Goal: Transaction & Acquisition: Book appointment/travel/reservation

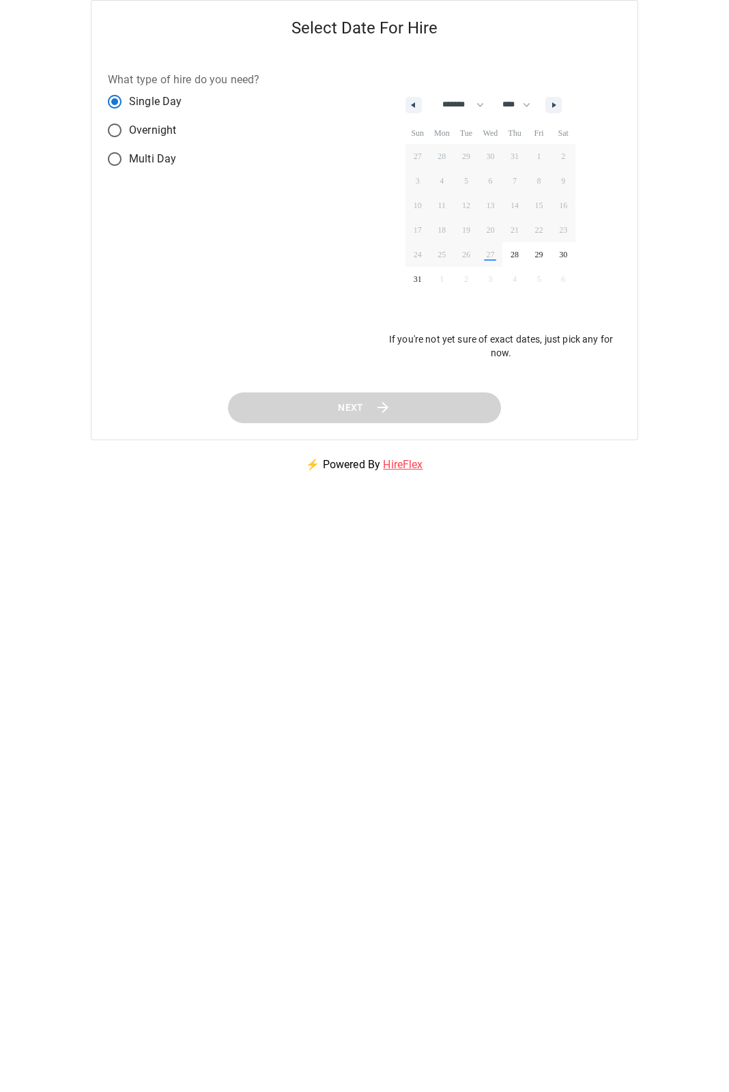
select select "*"
select select "****"
click at [560, 98] on button "button" at bounding box center [553, 105] width 16 height 16
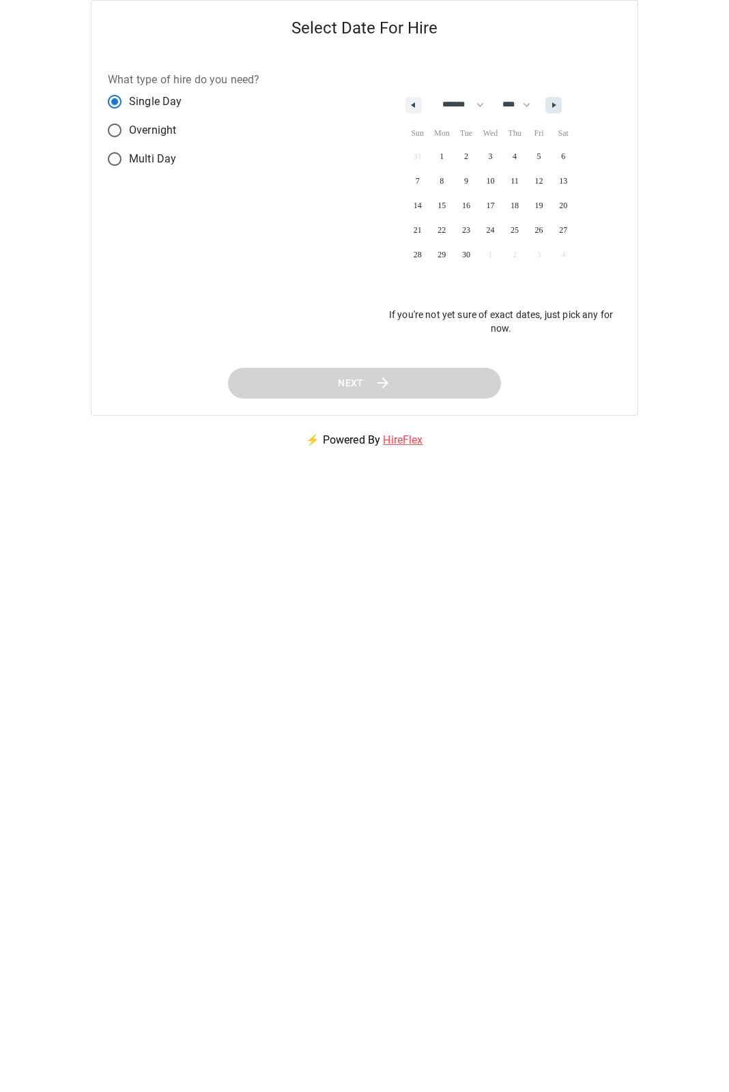
click at [560, 98] on button "button" at bounding box center [553, 105] width 16 height 16
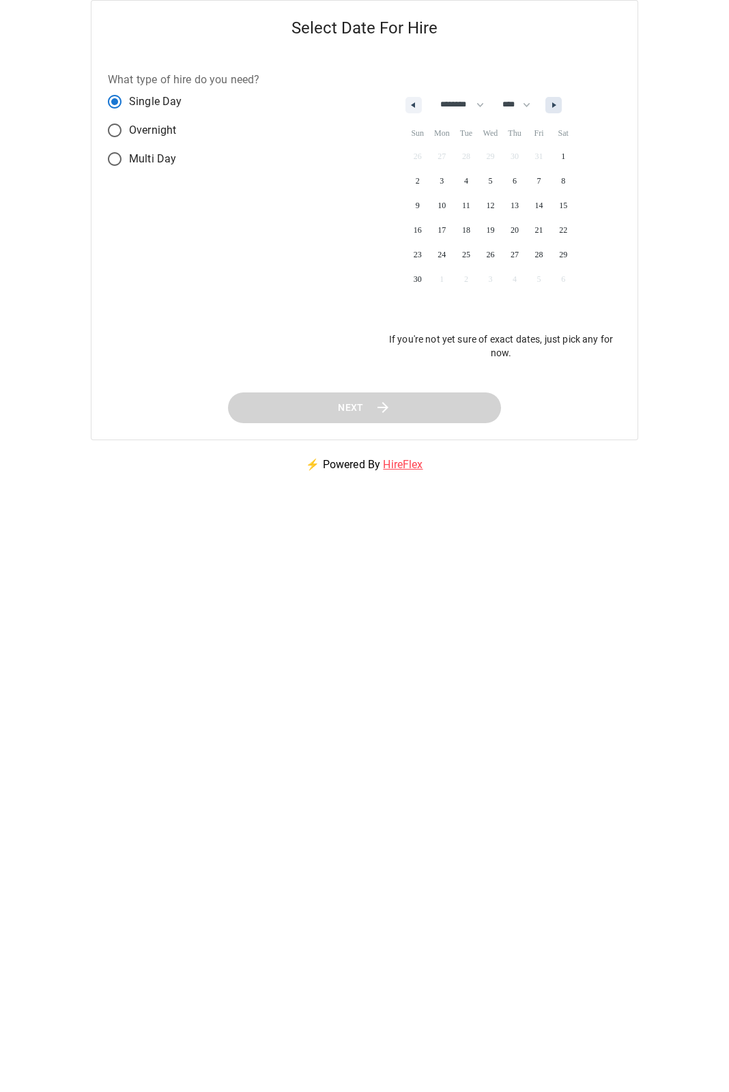
click at [560, 98] on button "button" at bounding box center [553, 105] width 16 height 16
select select "**"
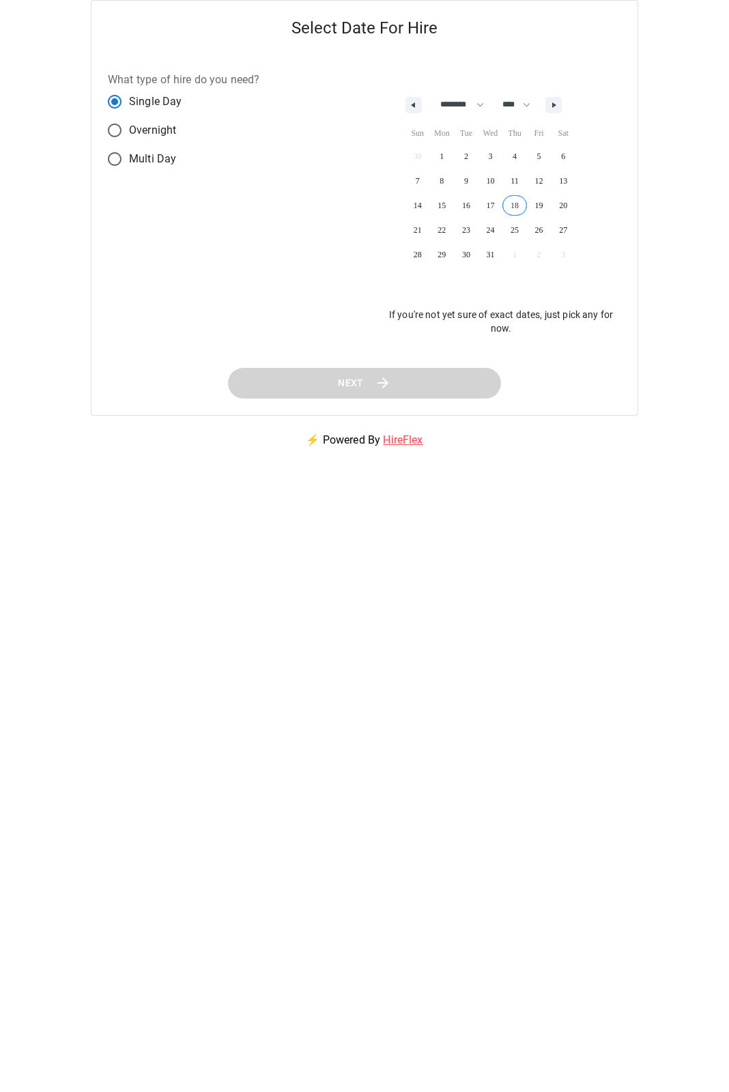
click at [513, 216] on button "18" at bounding box center [514, 205] width 25 height 25
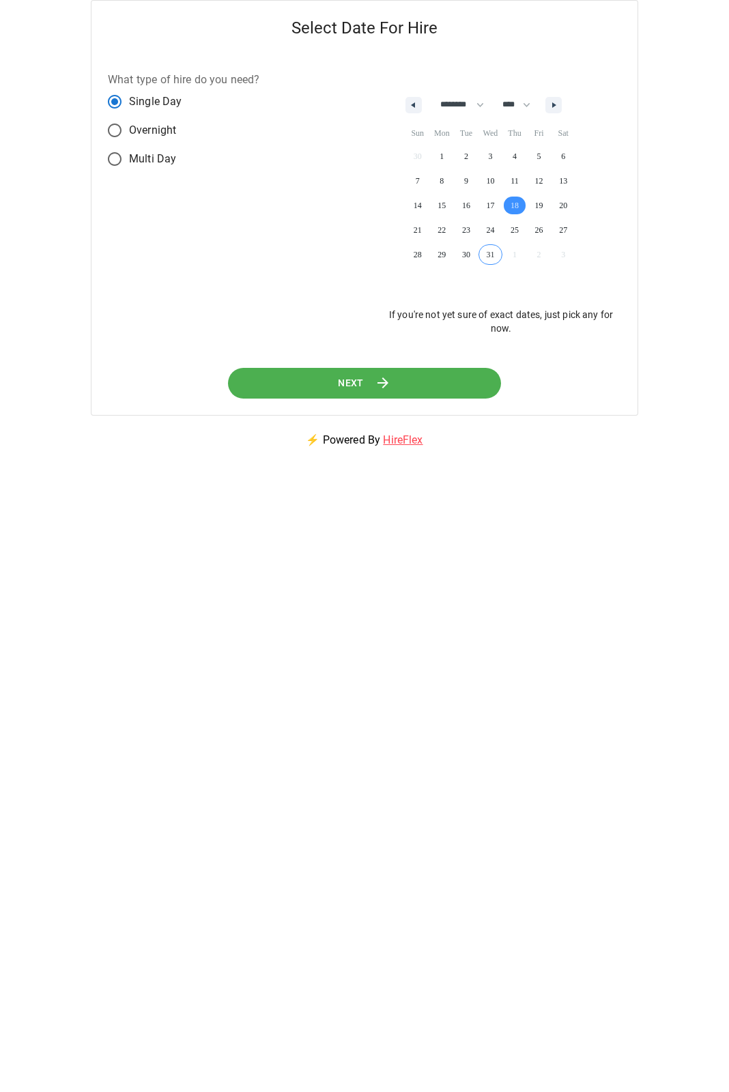
click at [314, 367] on div "Next" at bounding box center [364, 383] width 546 height 63
click at [327, 376] on button "Next" at bounding box center [364, 383] width 273 height 31
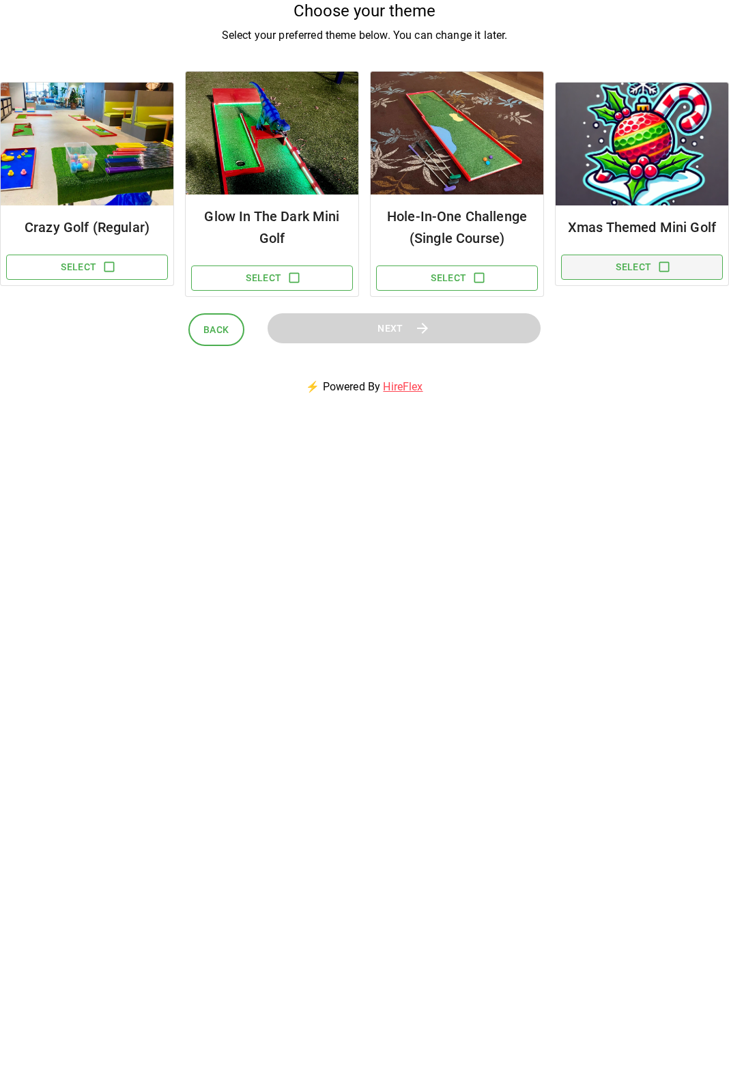
click at [665, 276] on button "Select" at bounding box center [642, 267] width 162 height 25
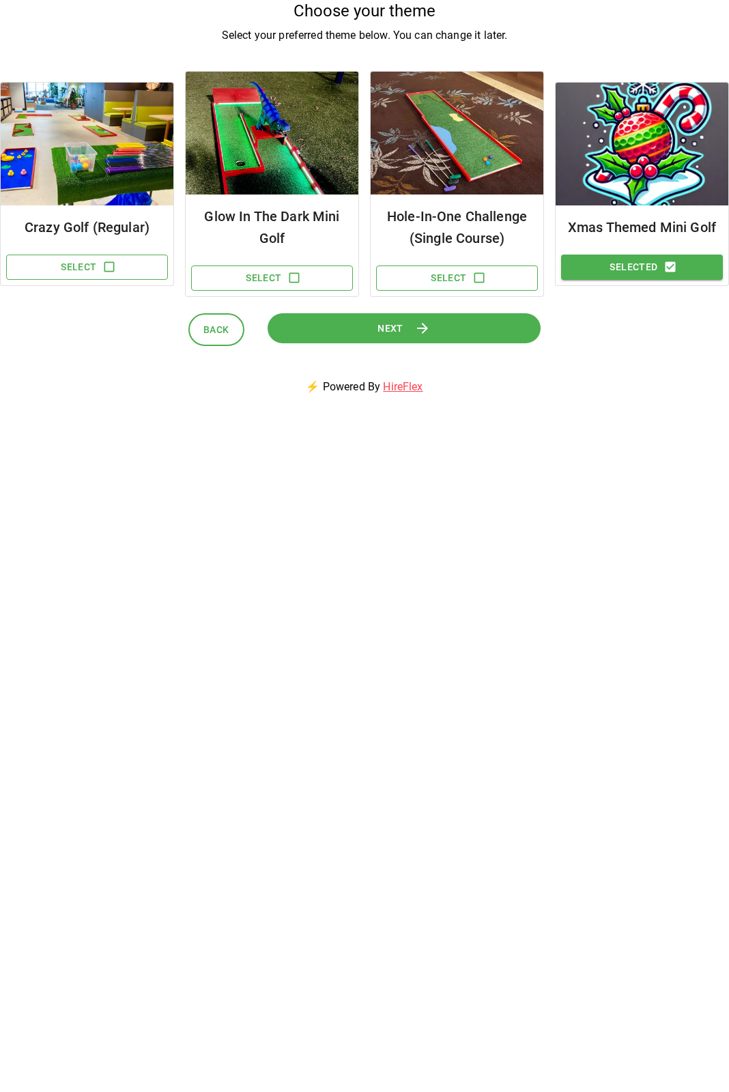
click at [392, 345] on div "Next" at bounding box center [404, 329] width 273 height 33
click at [390, 339] on button "Next" at bounding box center [404, 328] width 273 height 31
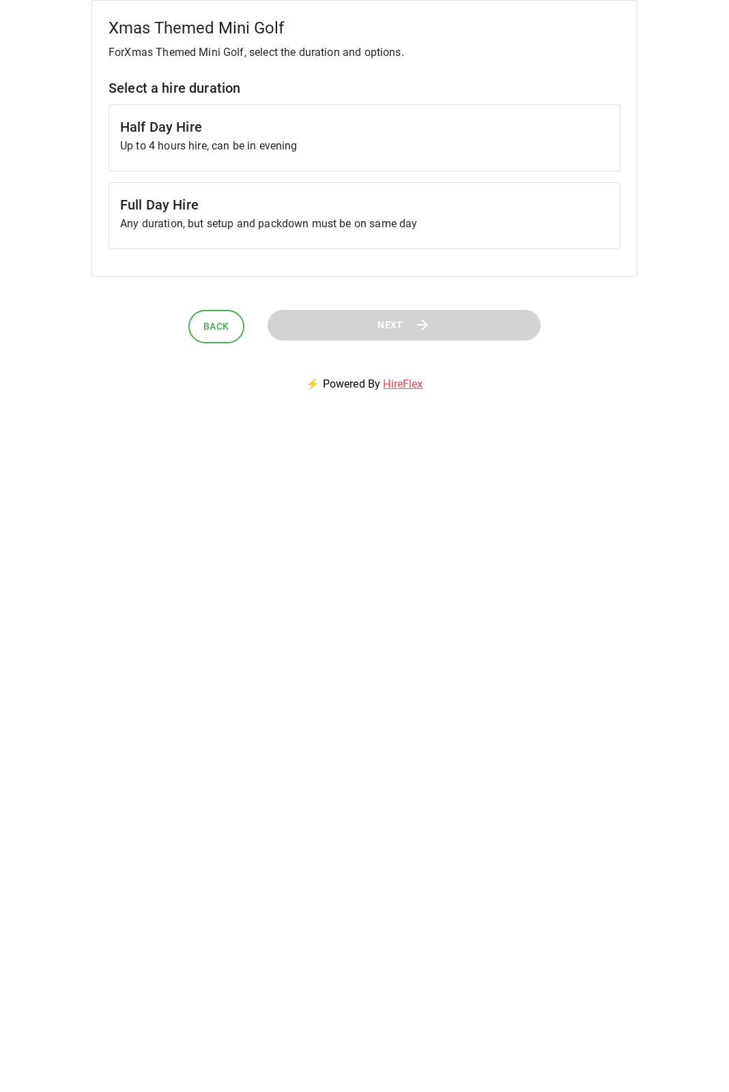
click at [397, 148] on p "Up to 4 hours hire, can be in evening" at bounding box center [364, 146] width 489 height 16
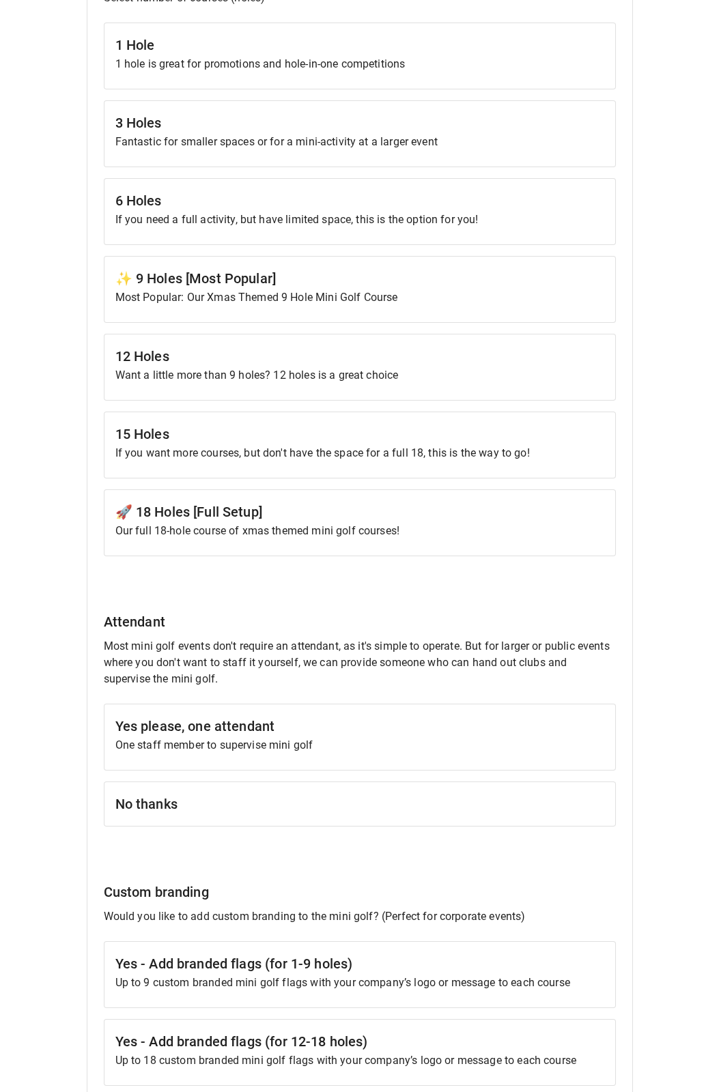
scroll to position [273, 0]
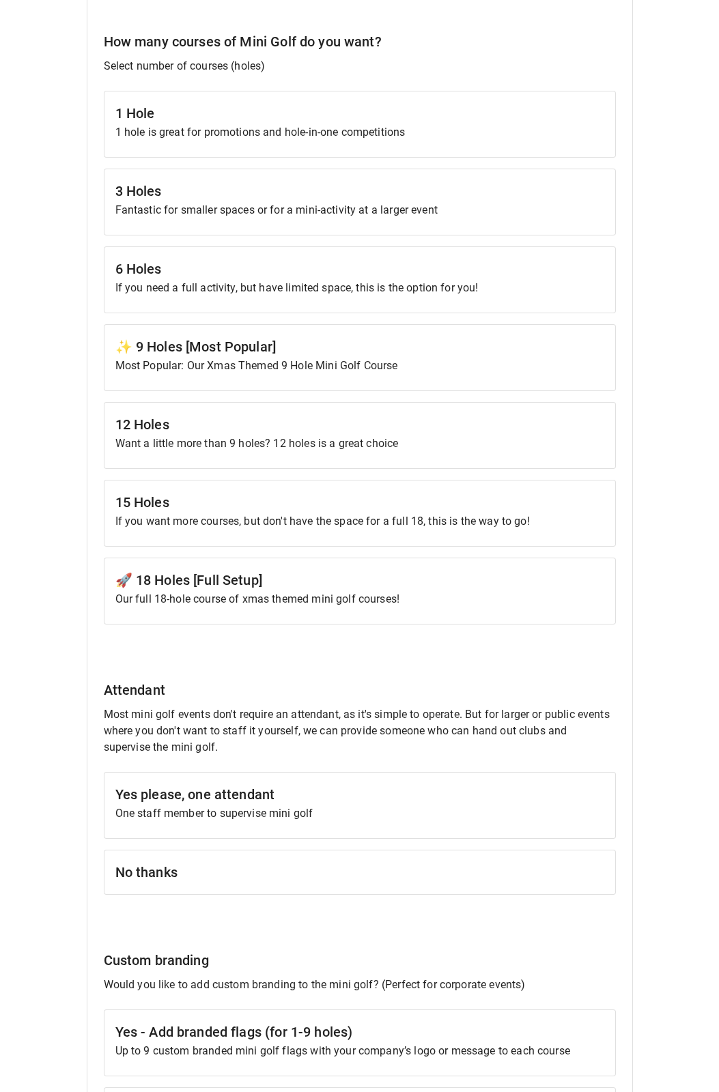
click at [271, 361] on p "Most Popular: Our Xmas Themed 9 Hole Mini Golf Course" at bounding box center [359, 366] width 489 height 16
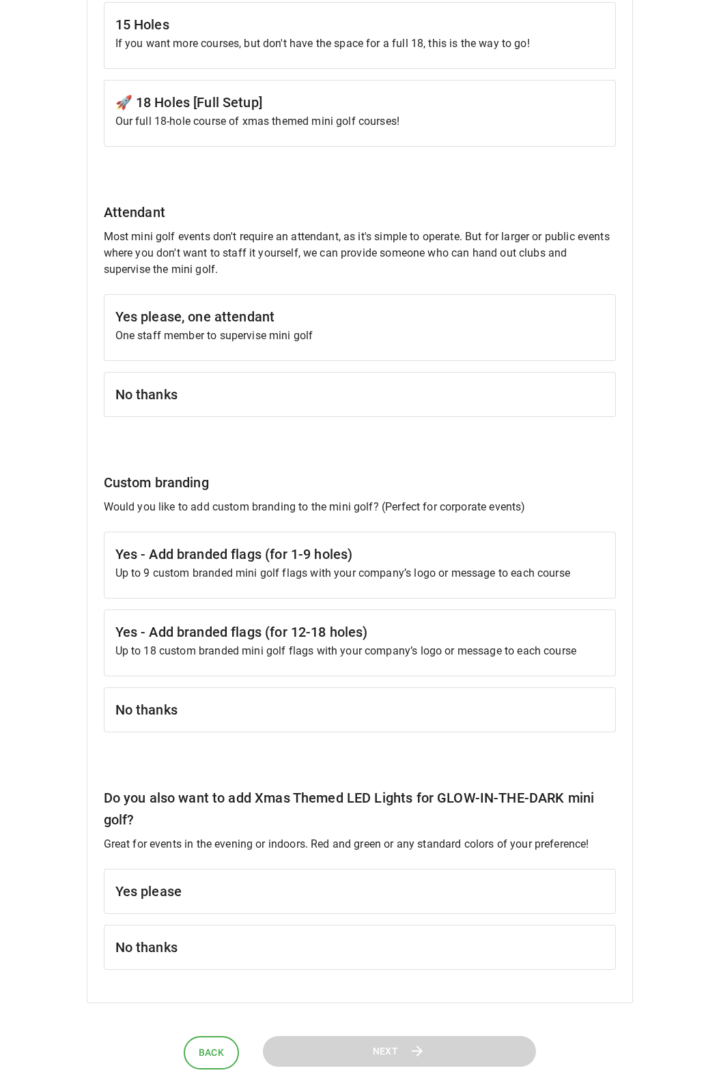
scroll to position [794, 0]
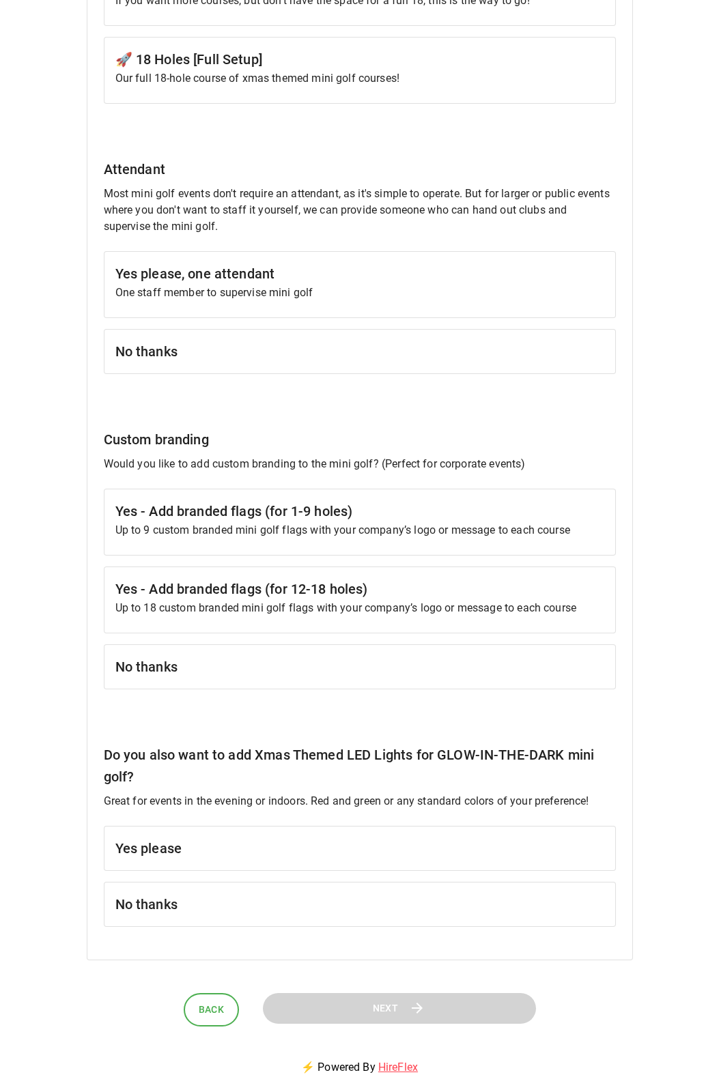
click at [246, 366] on div "No thanks" at bounding box center [360, 351] width 512 height 45
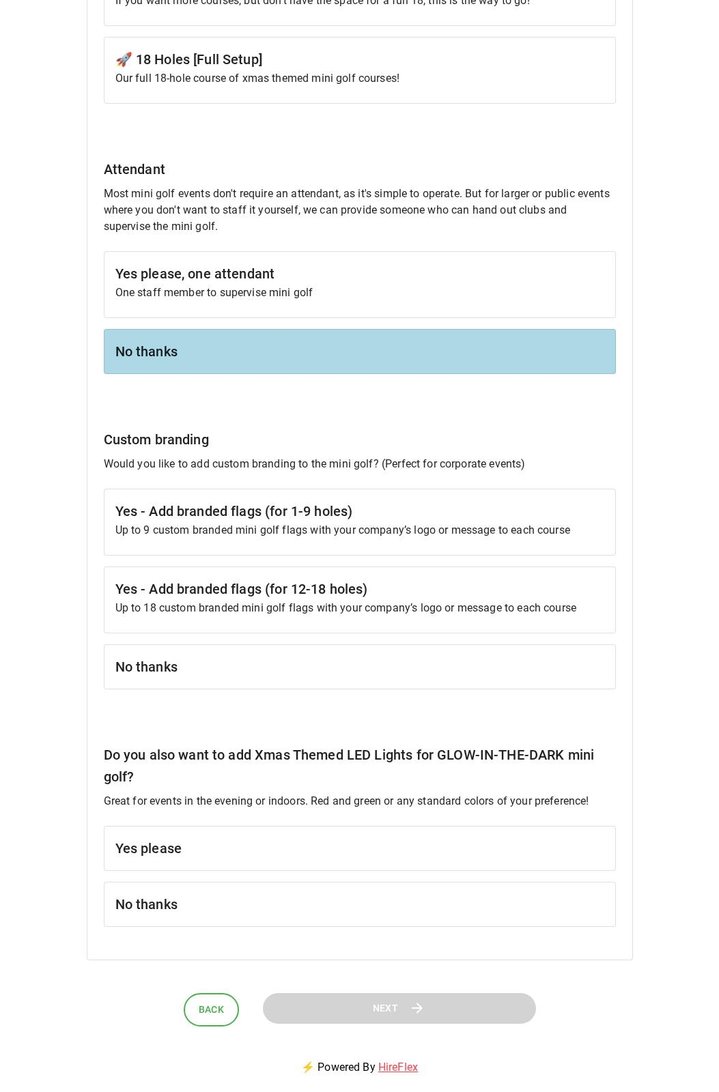
click at [249, 527] on p "Up to 9 custom branded mini golf flags with your company’s logo or message to e…" at bounding box center [359, 530] width 489 height 16
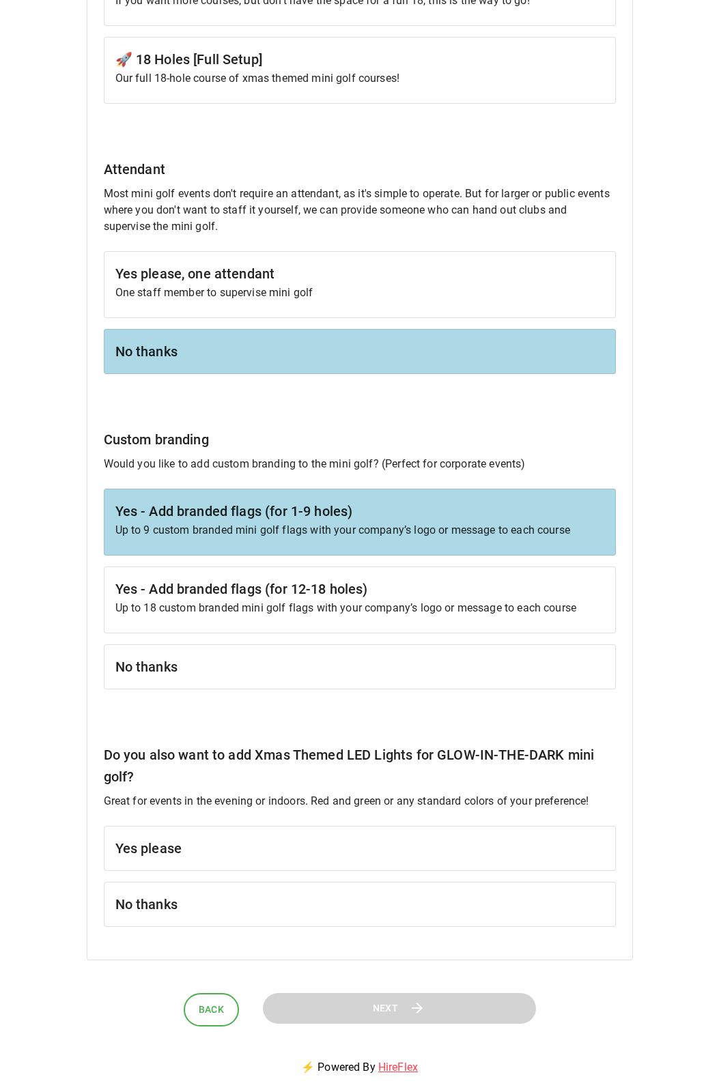
click at [203, 911] on h6 "No thanks" at bounding box center [359, 905] width 489 height 22
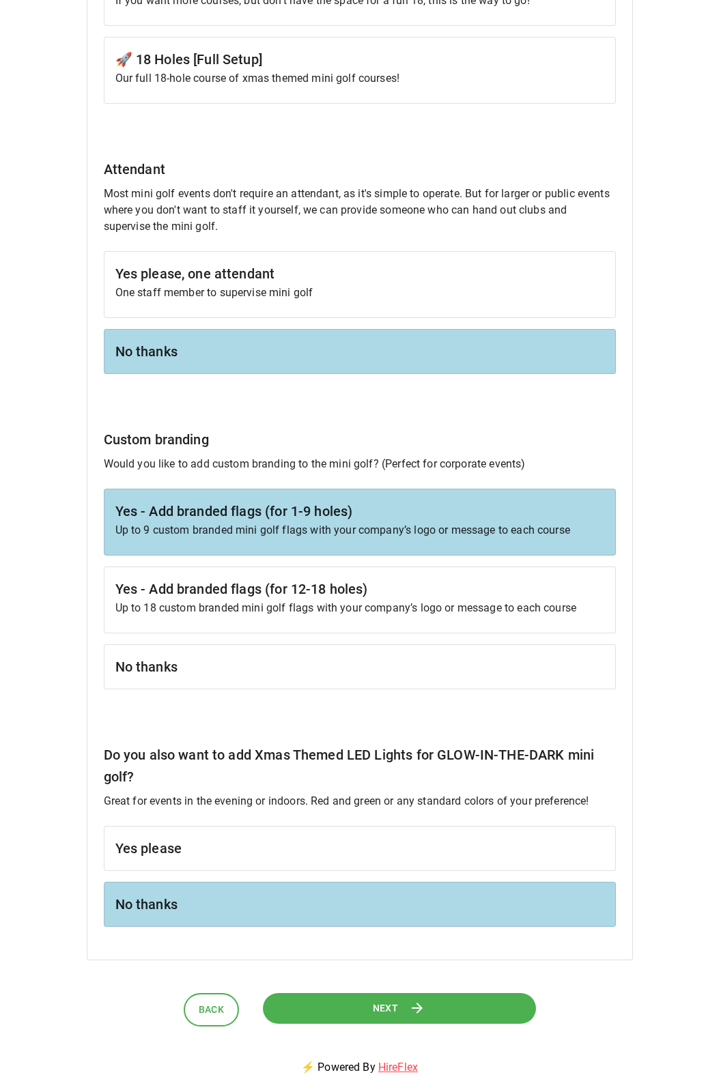
click at [312, 1012] on button "Next" at bounding box center [399, 1008] width 273 height 31
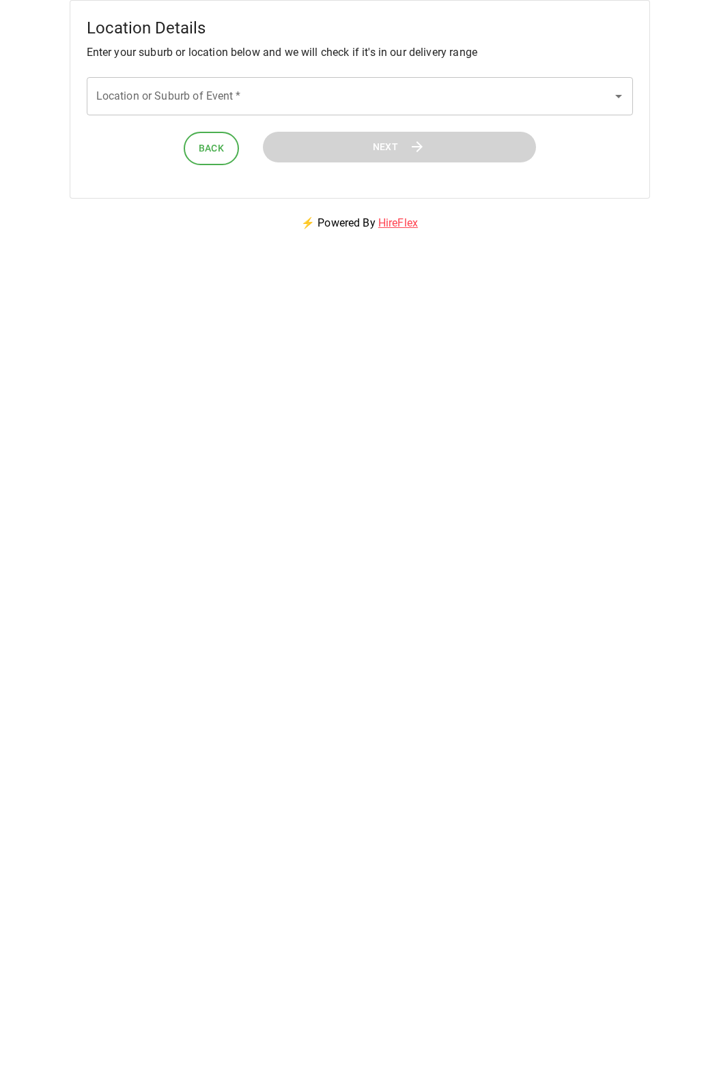
scroll to position [0, 0]
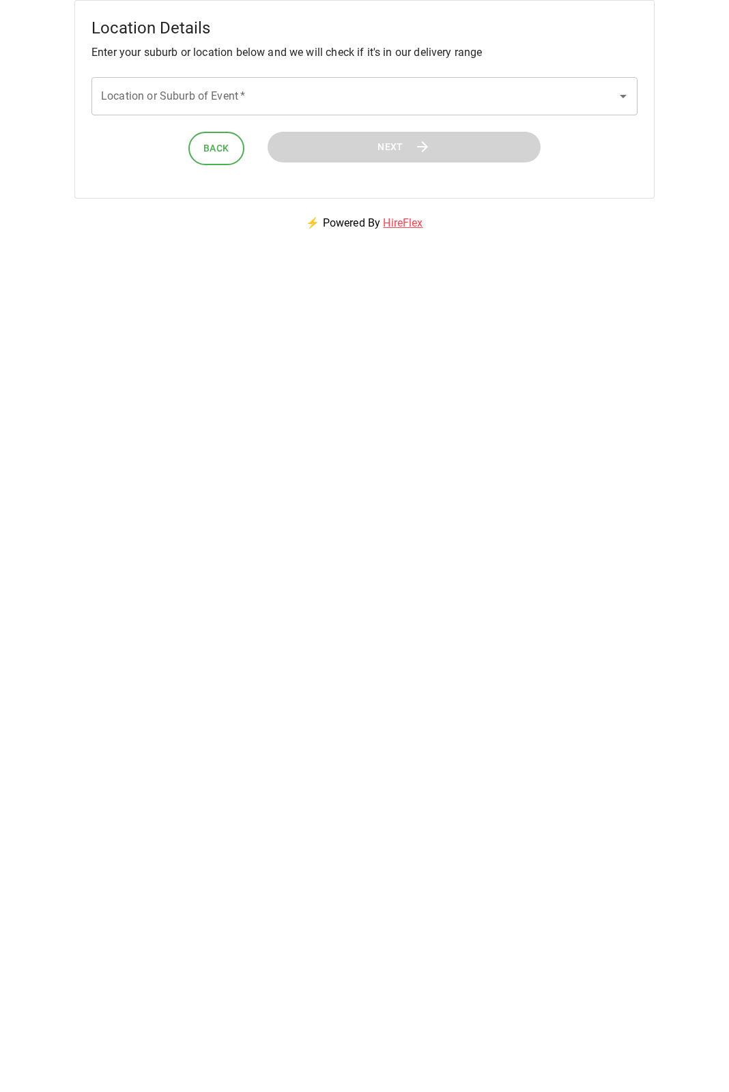
click at [315, 92] on input "Location or Suburb of Event   *" at bounding box center [354, 96] width 513 height 26
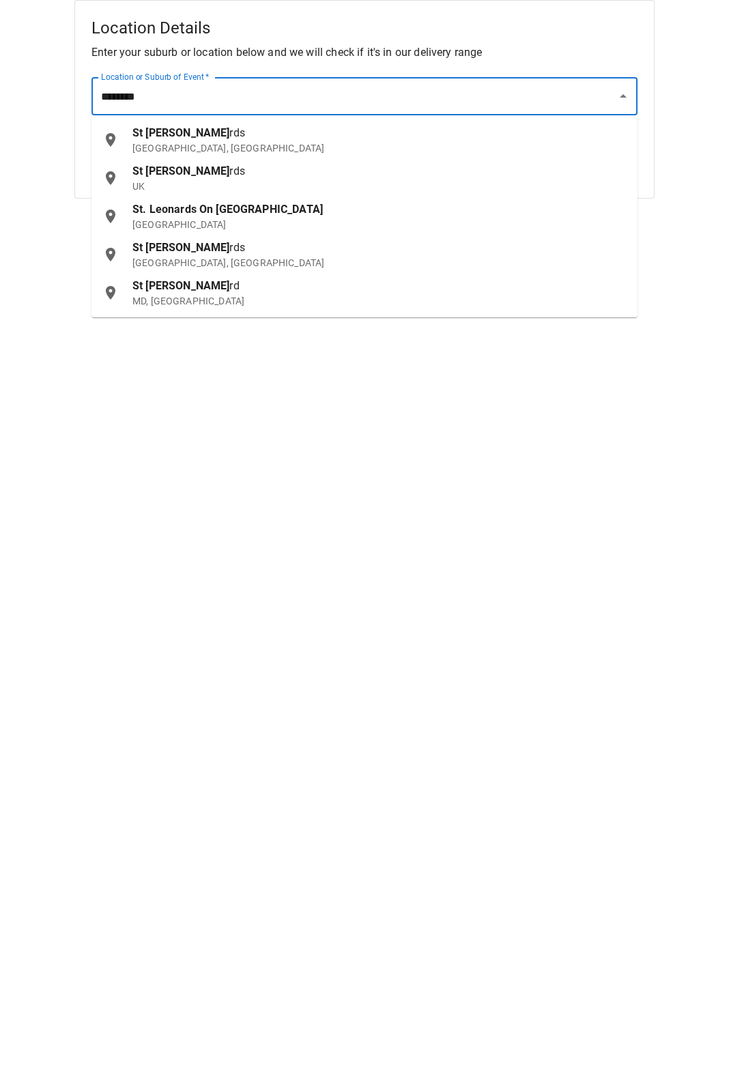
click at [284, 129] on div "St Leona rds NSW, Australia" at bounding box center [379, 140] width 494 height 30
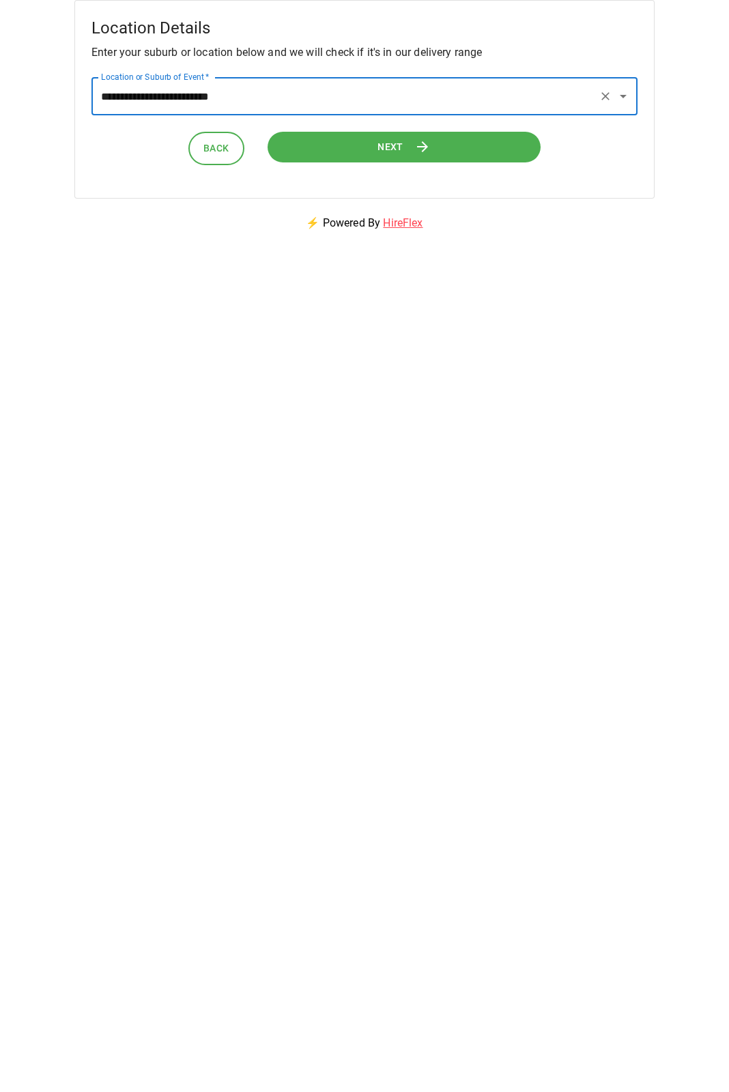
type input "**********"
click at [399, 132] on button "Next" at bounding box center [404, 147] width 273 height 31
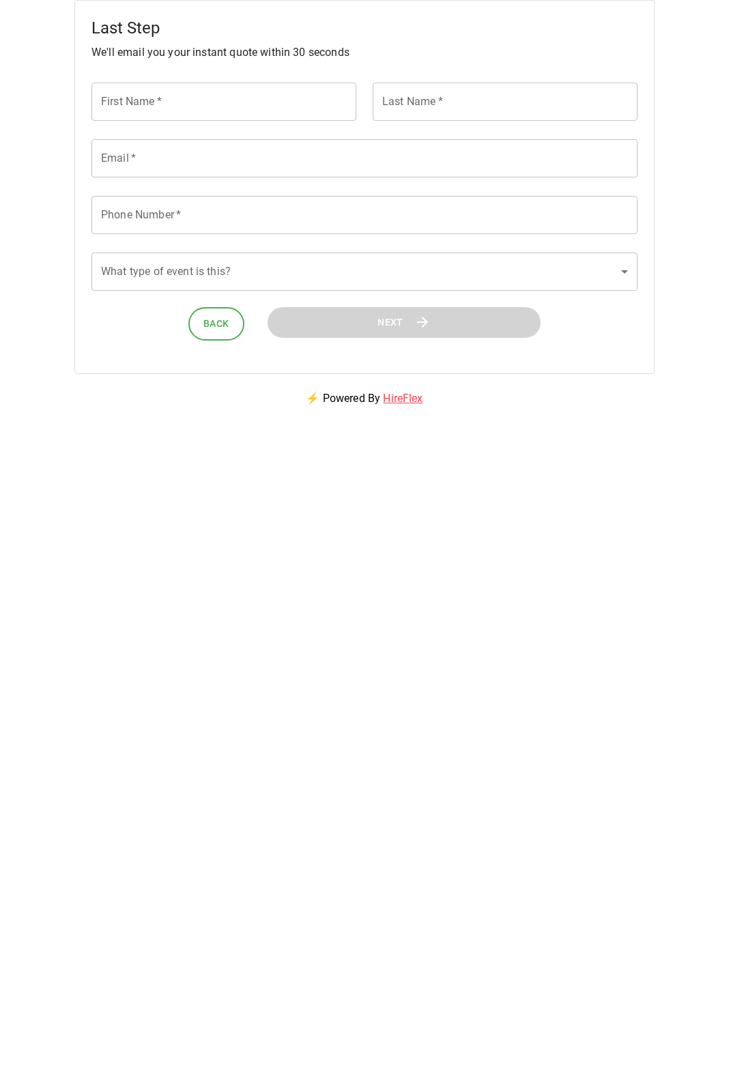
click at [272, 88] on input "First Name   *" at bounding box center [223, 102] width 265 height 38
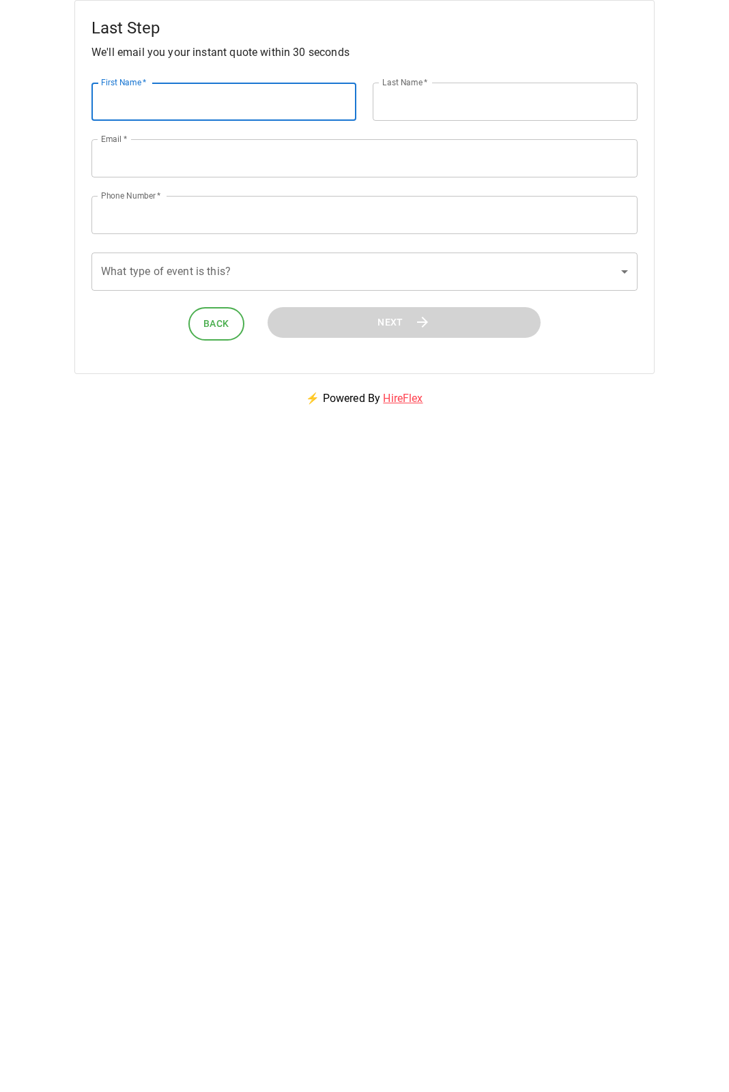
type input "*******"
type input "*****"
type input "**********"
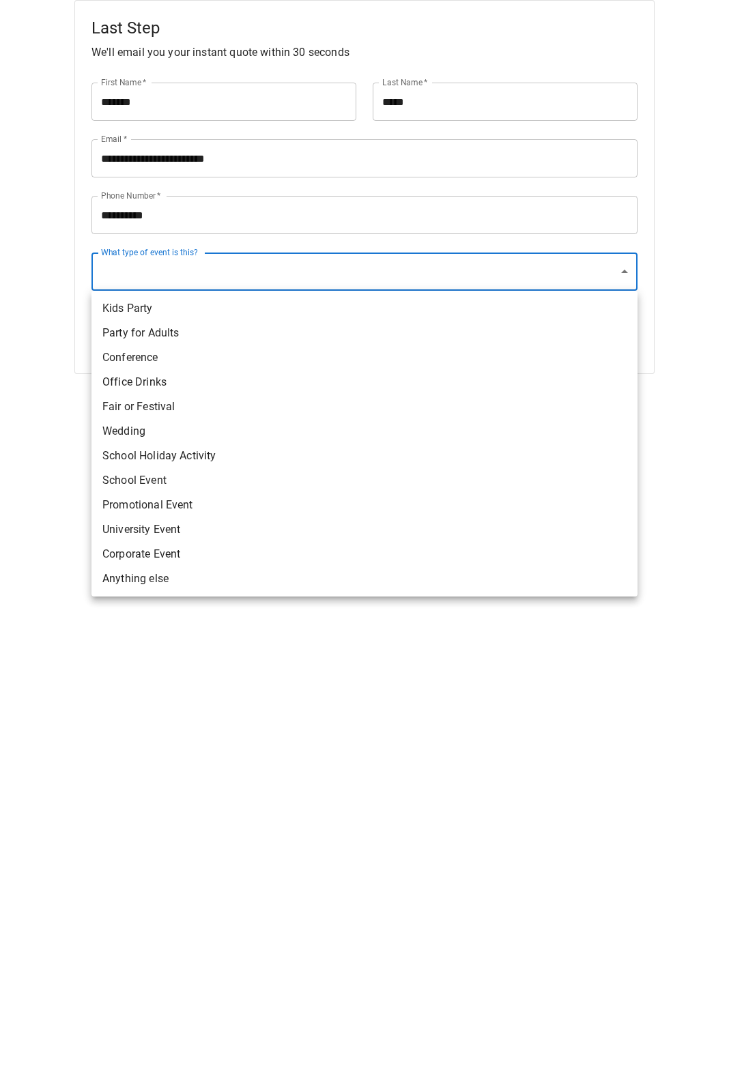
click at [508, 274] on body "**********" at bounding box center [364, 211] width 729 height 423
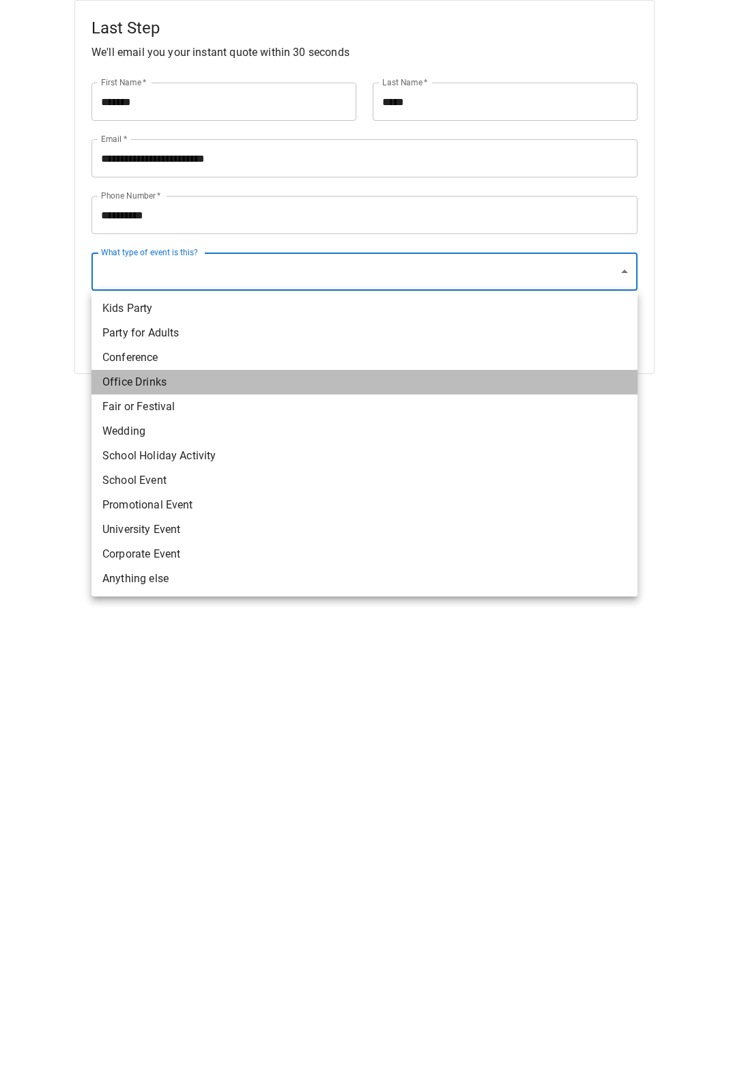
click at [190, 378] on li "Office Drinks" at bounding box center [364, 382] width 546 height 25
type input "**********"
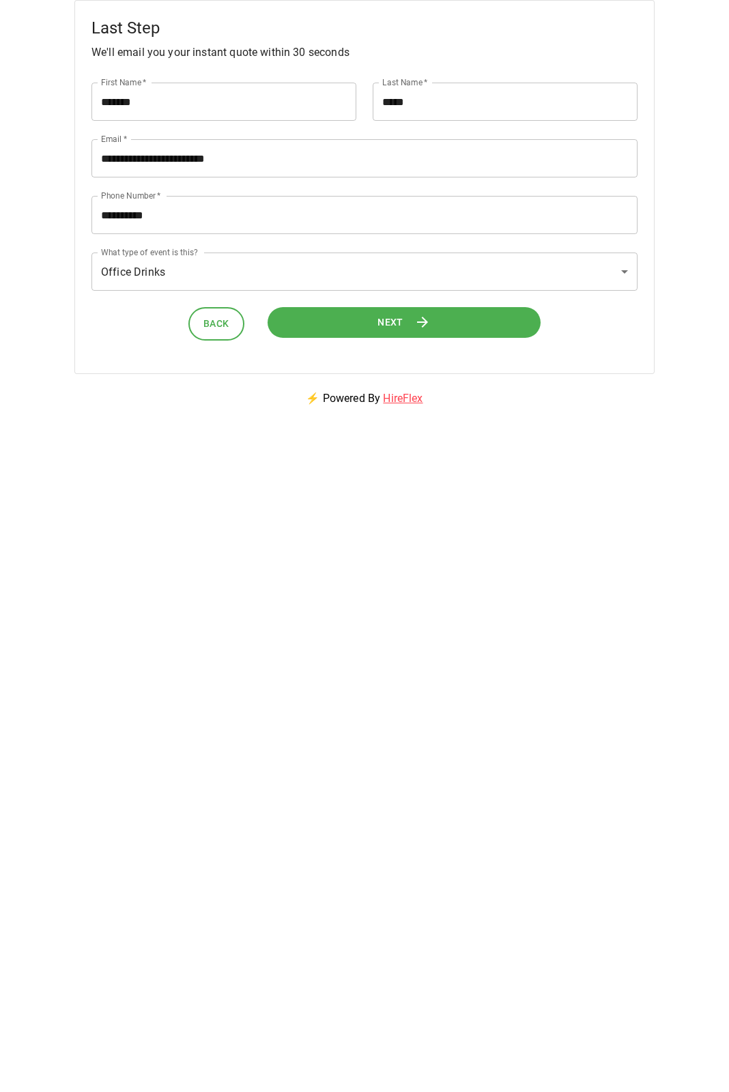
click at [443, 314] on button "Next" at bounding box center [404, 322] width 273 height 31
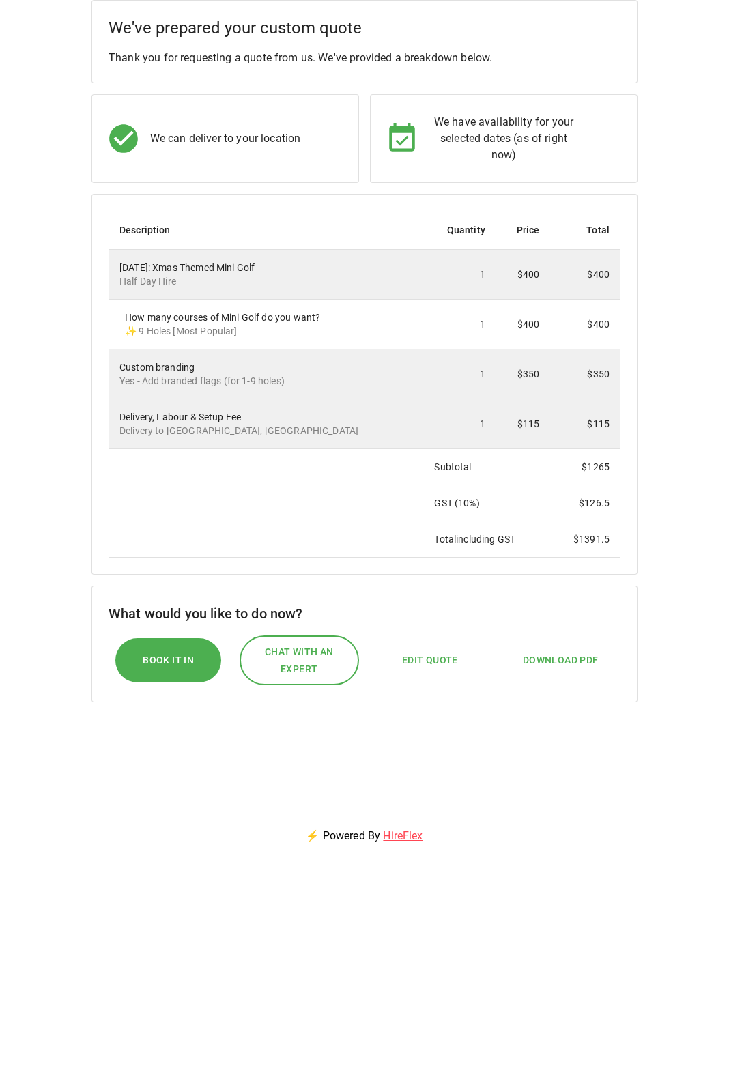
click at [520, 326] on td "$400" at bounding box center [523, 325] width 54 height 50
click at [427, 650] on button "Edit Quote" at bounding box center [429, 660] width 83 height 31
select select "**"
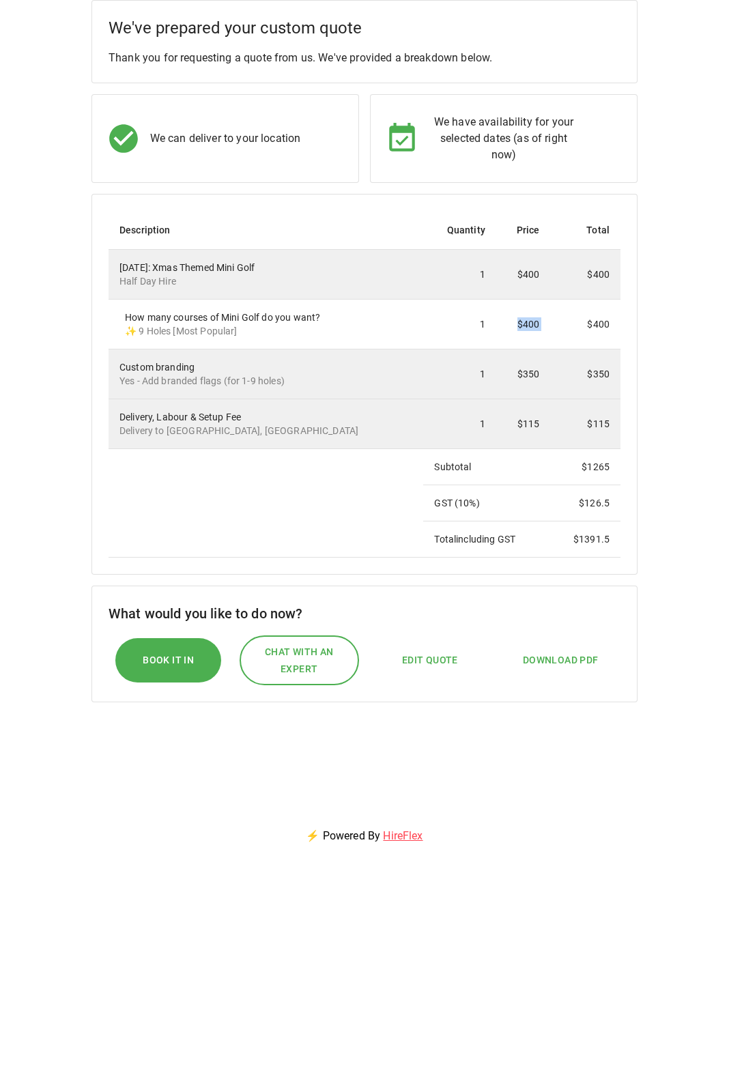
select select "****"
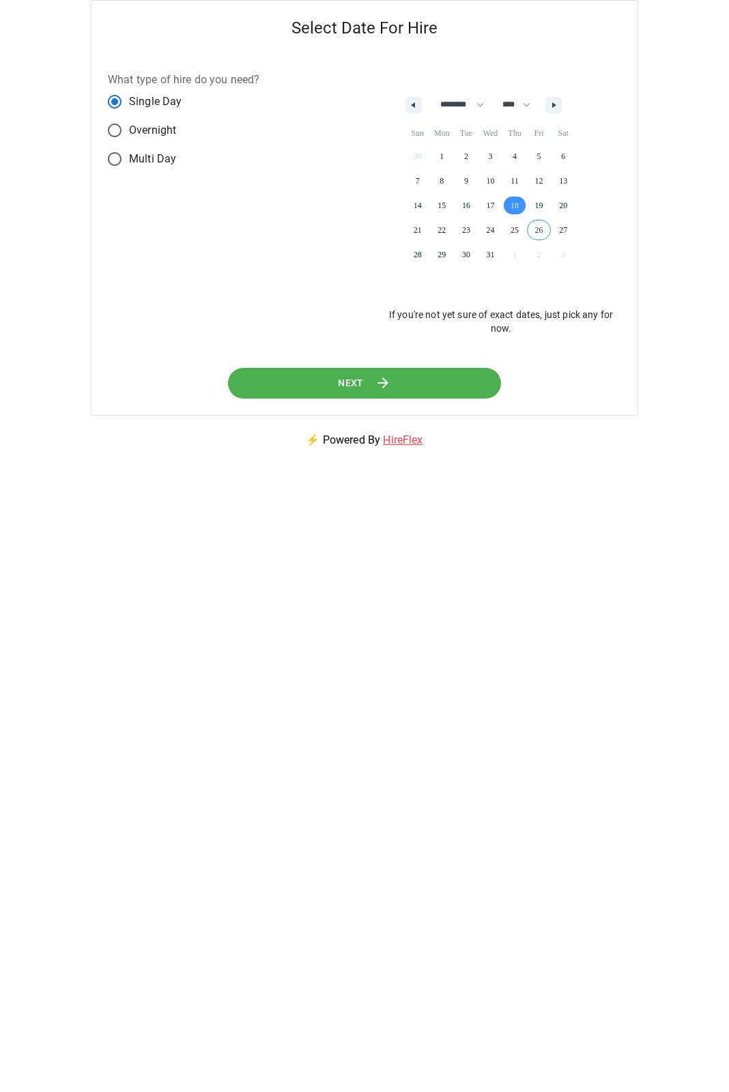
click at [468, 389] on button "Next" at bounding box center [364, 383] width 273 height 31
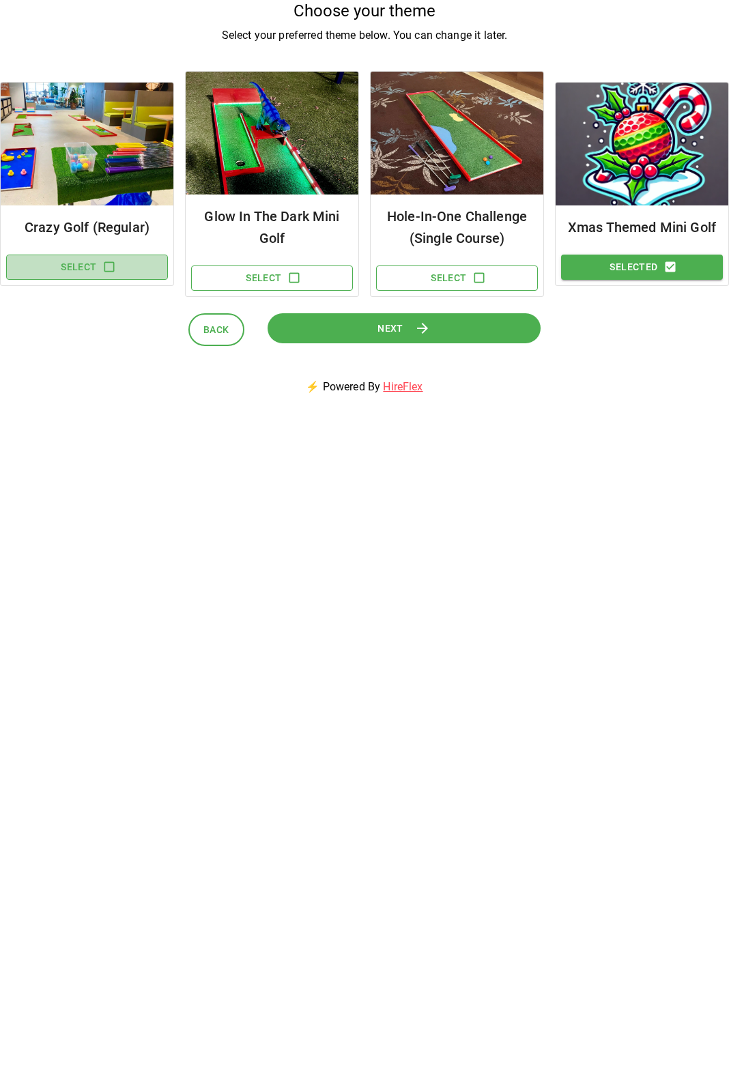
click at [92, 259] on button "Select" at bounding box center [87, 267] width 162 height 25
click at [481, 336] on button "Next" at bounding box center [404, 328] width 273 height 31
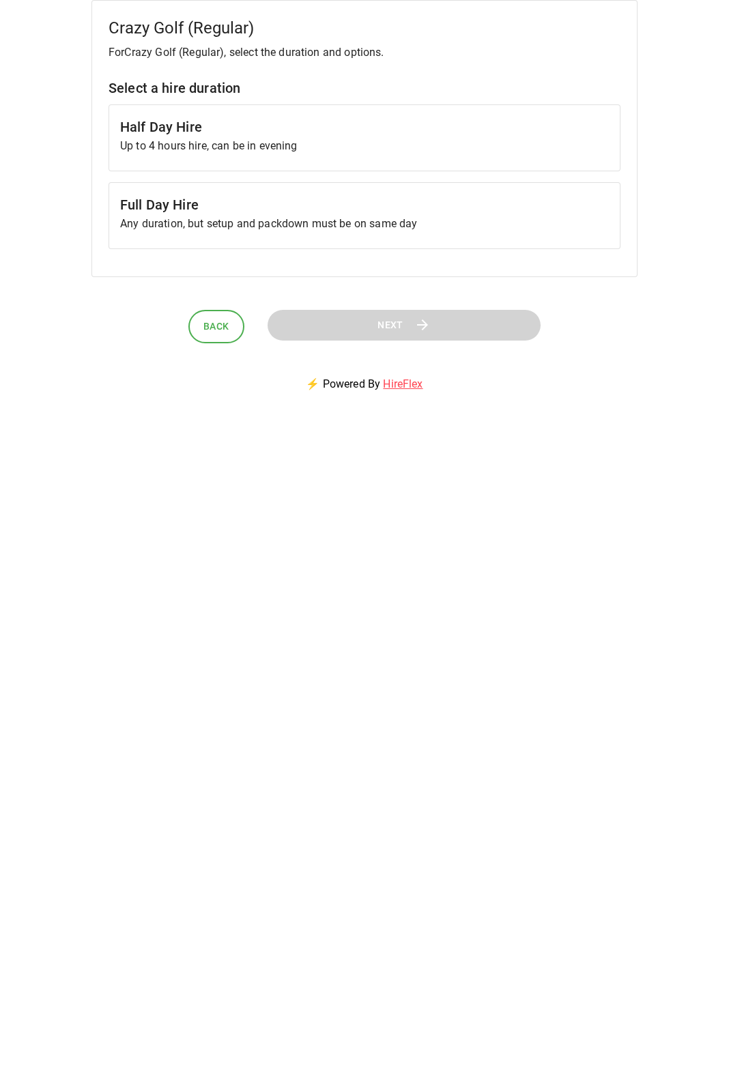
click at [324, 121] on h6 "Half Day Hire" at bounding box center [364, 127] width 489 height 22
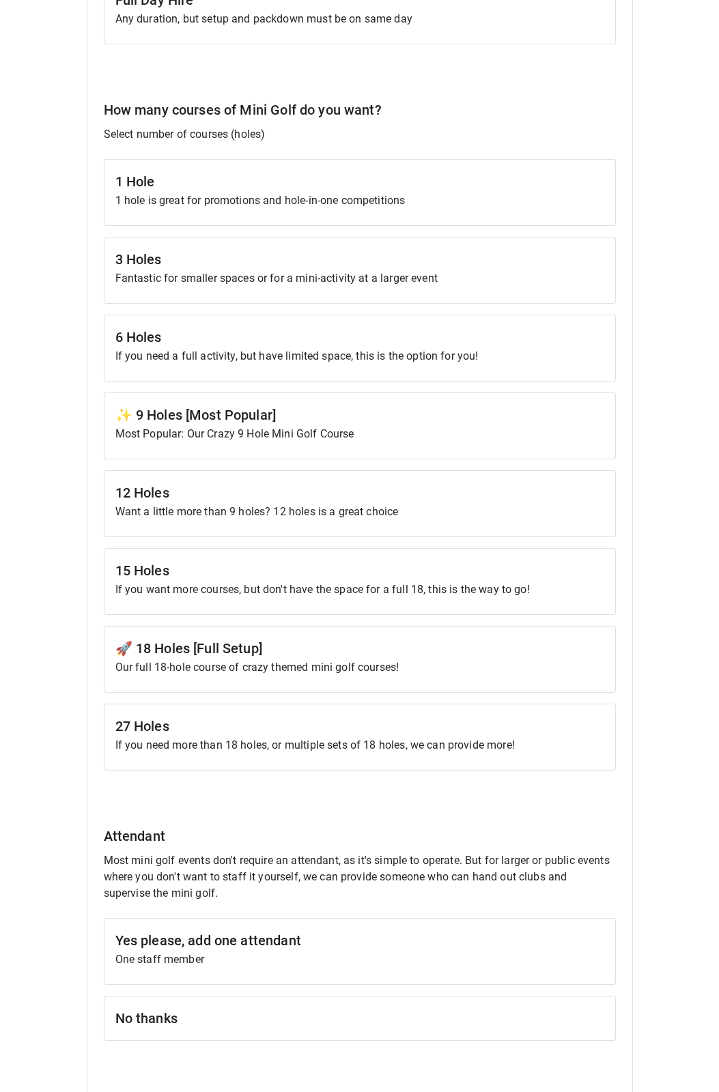
click at [322, 402] on div "✨ 9 Holes [Most Popular] Most Popular: Our Crazy 9 Hole Mini Golf Course" at bounding box center [360, 426] width 512 height 67
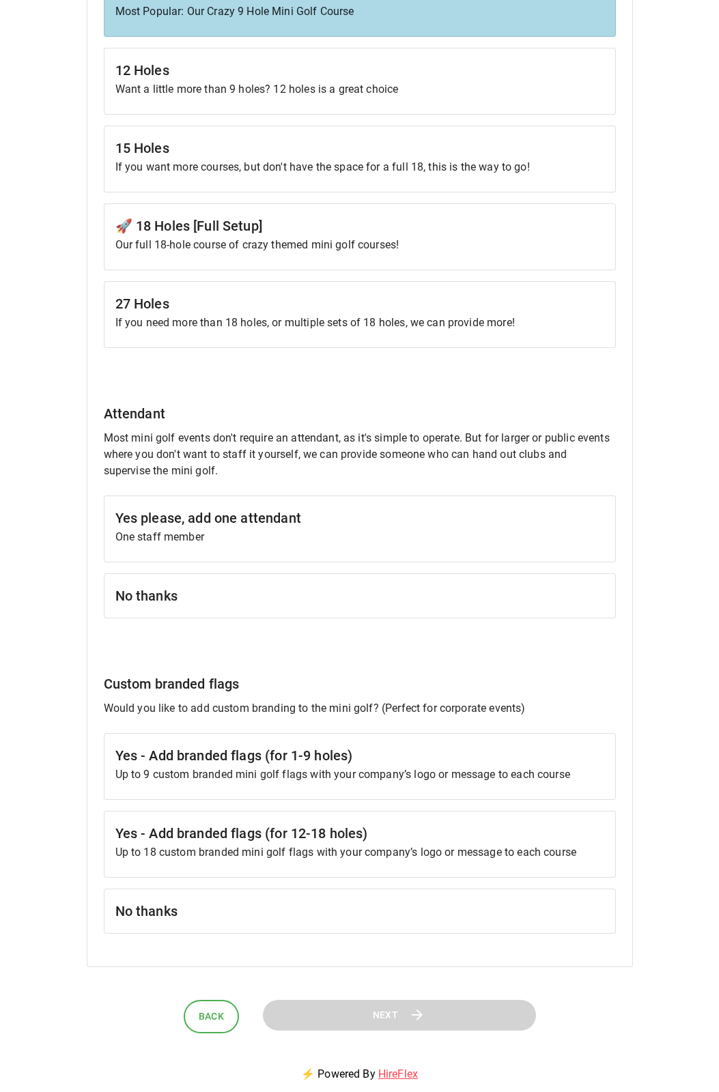
scroll to position [634, 0]
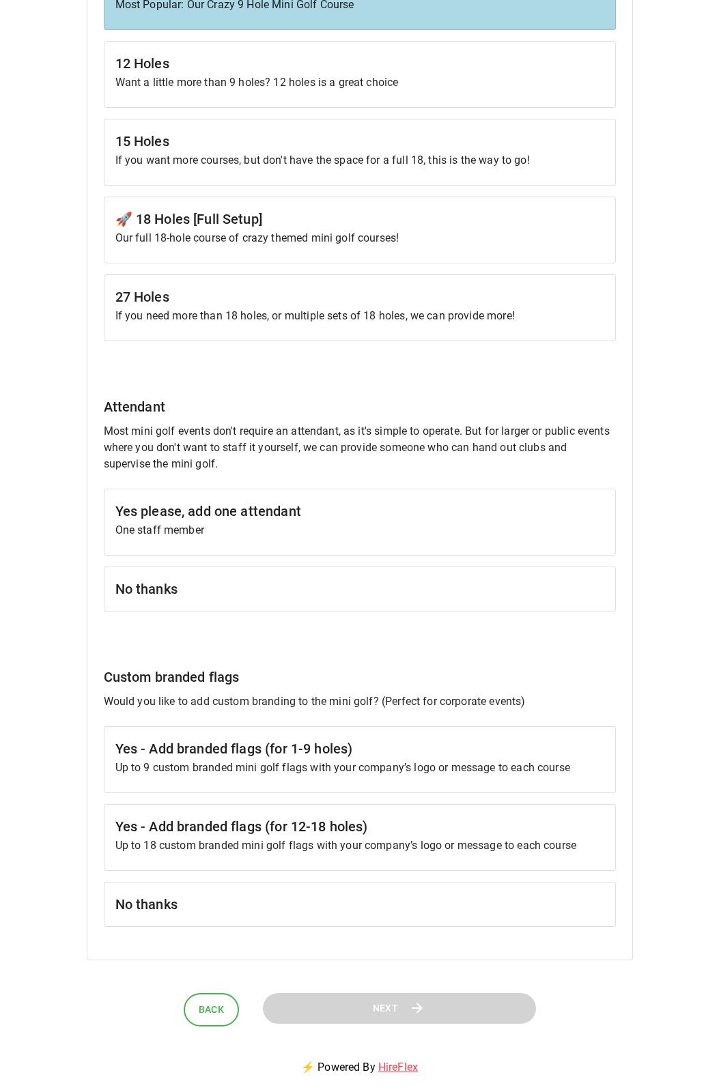
click at [252, 590] on h6 "No thanks" at bounding box center [359, 589] width 489 height 22
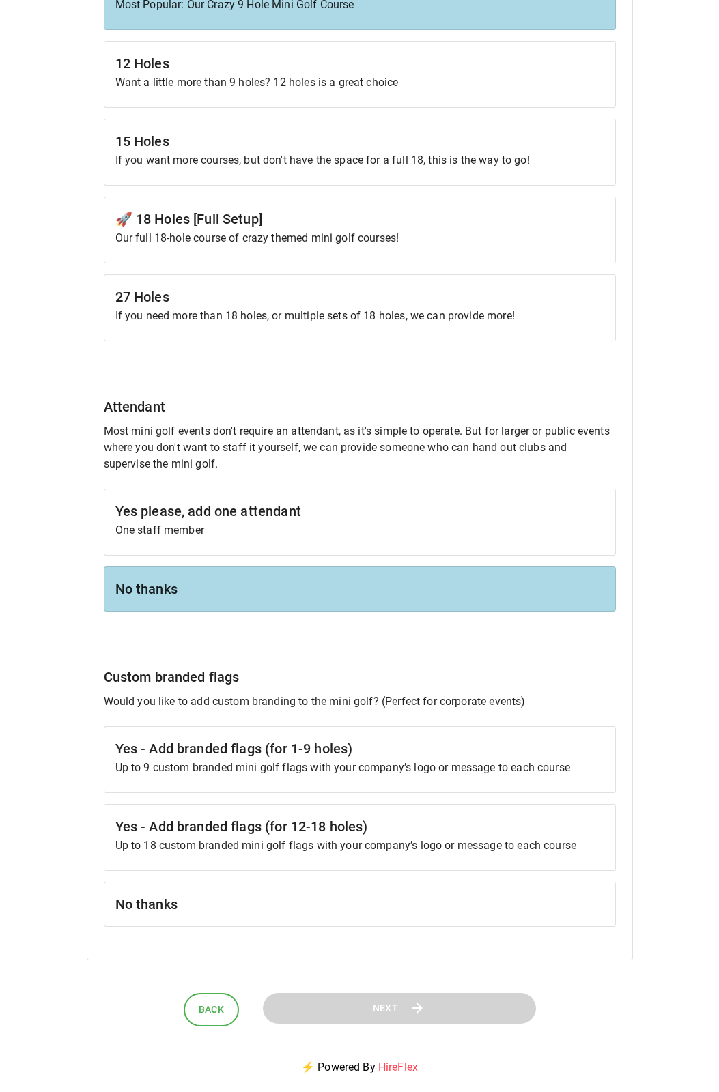
click at [291, 887] on div "No thanks" at bounding box center [360, 904] width 512 height 45
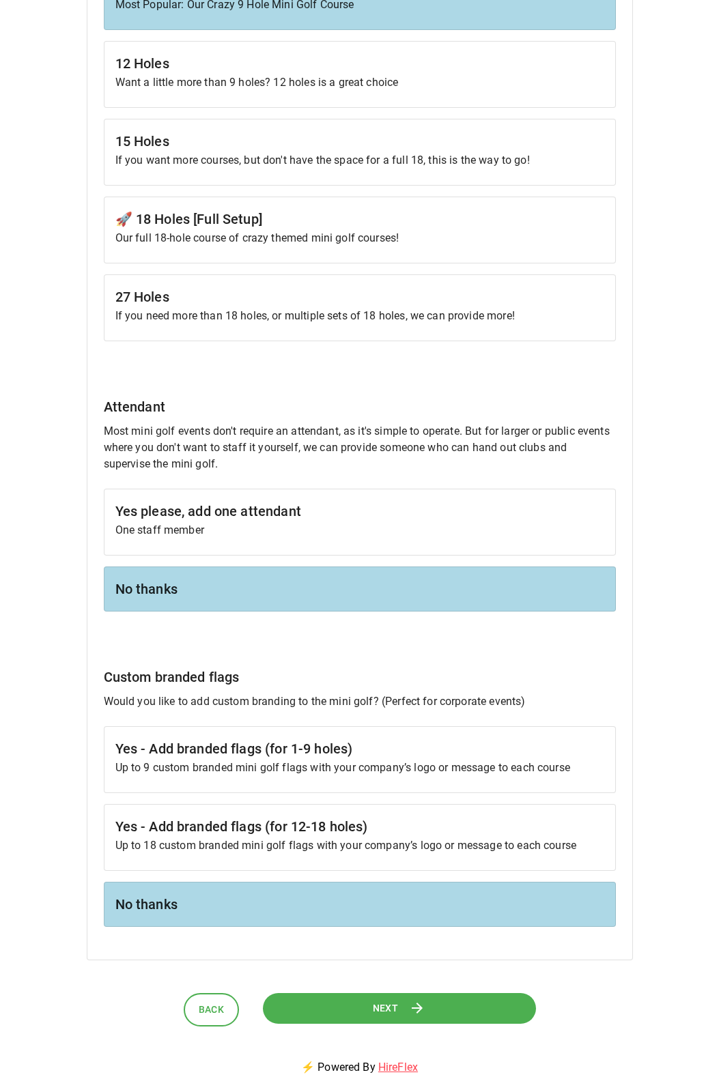
drag, startPoint x: 291, startPoint y: 887, endPoint x: 288, endPoint y: 922, distance: 35.0
click at [288, 922] on div "No thanks" at bounding box center [360, 904] width 512 height 45
click at [330, 1010] on button "Next" at bounding box center [399, 1008] width 273 height 31
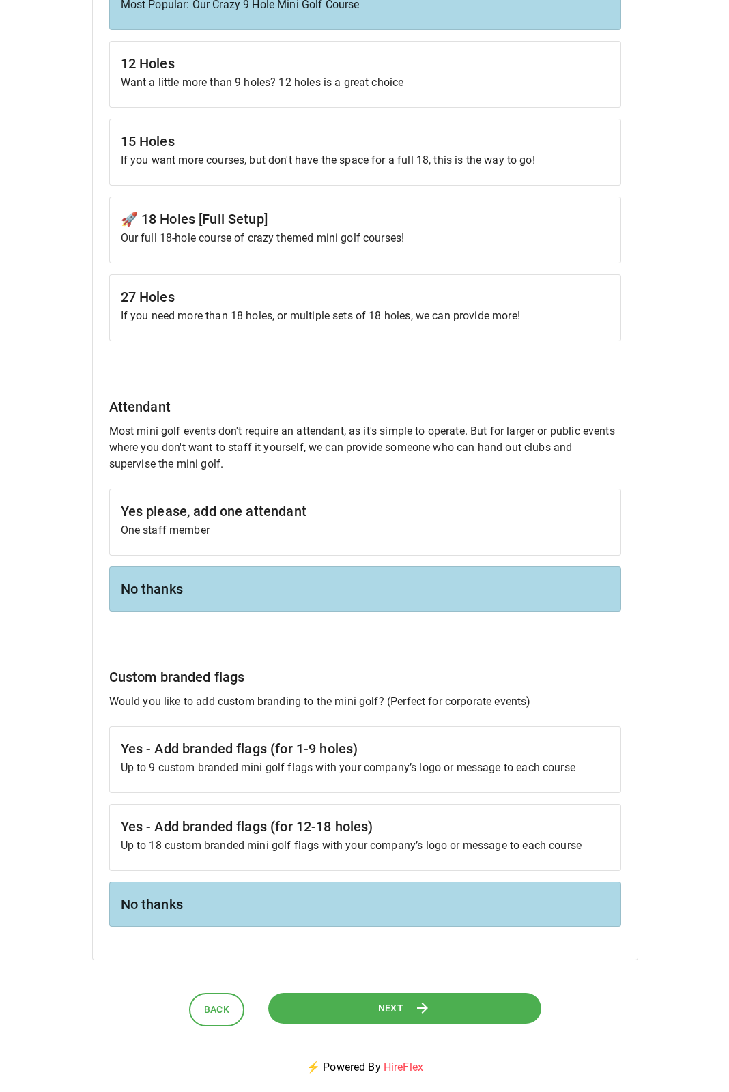
scroll to position [0, 0]
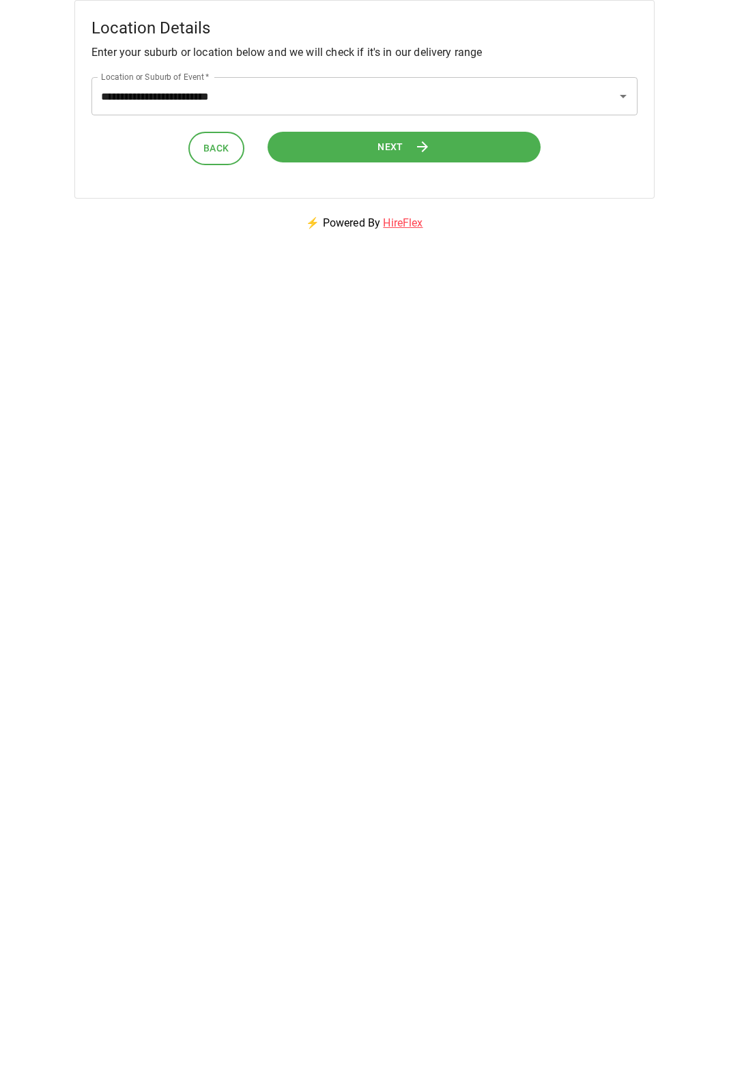
click at [310, 152] on button "Next" at bounding box center [404, 147] width 273 height 31
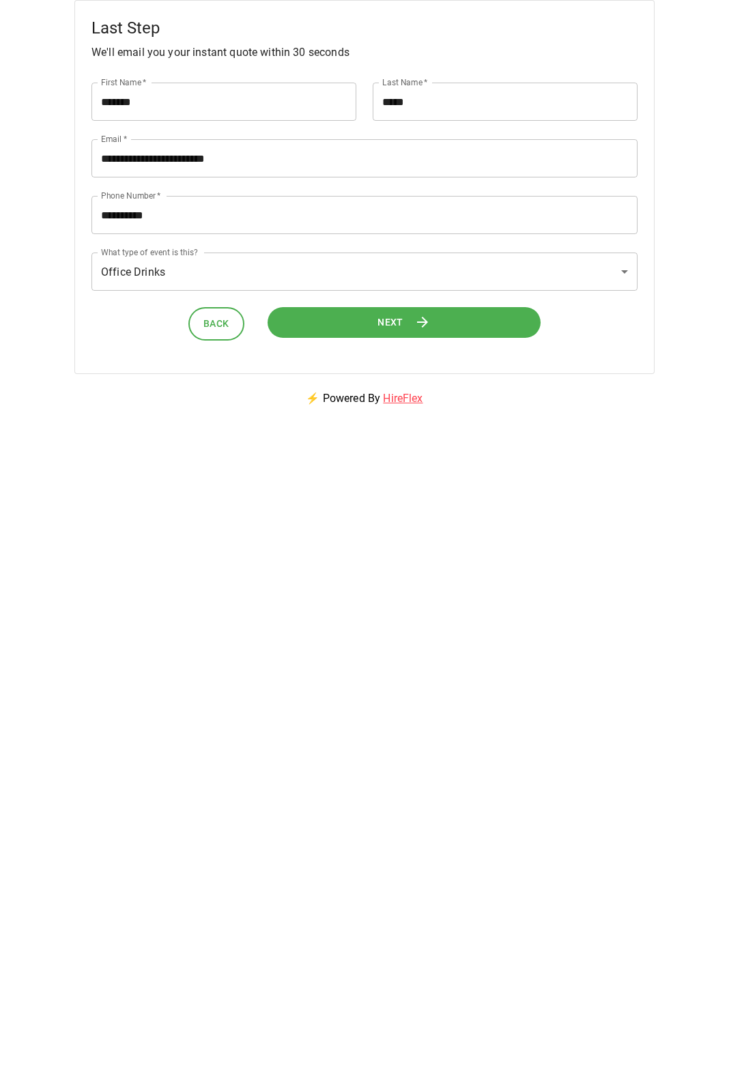
click at [372, 312] on button "Next" at bounding box center [404, 322] width 273 height 31
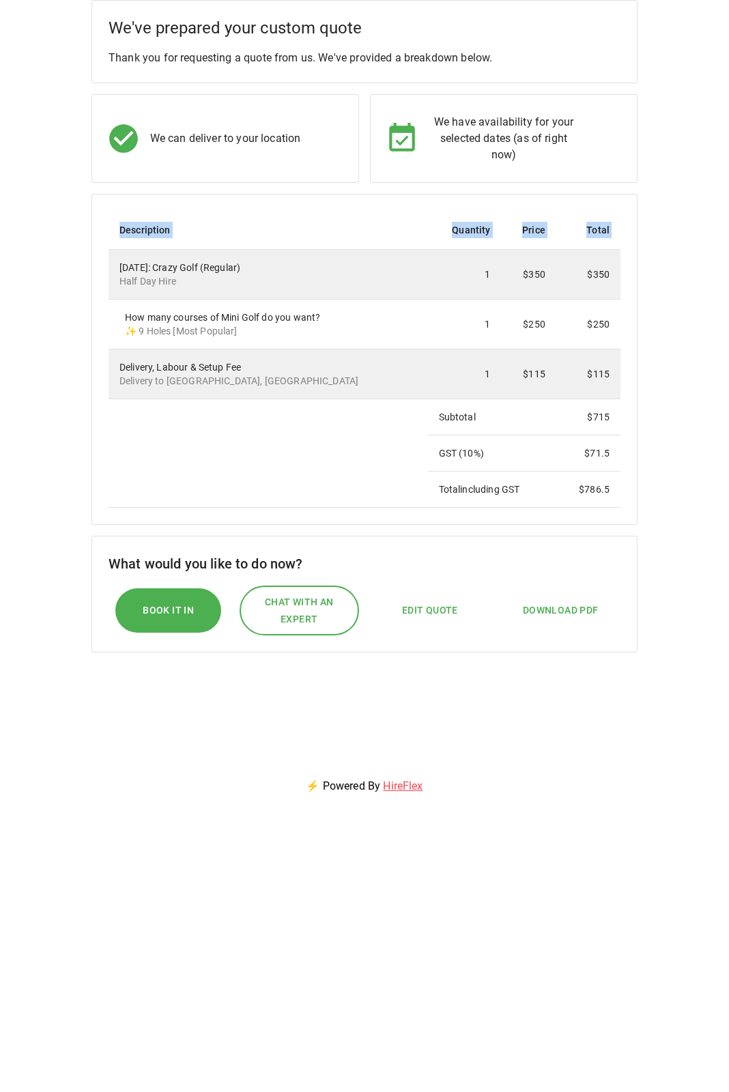
drag, startPoint x: 120, startPoint y: 259, endPoint x: 697, endPoint y: 387, distance: 591.0
click at [697, 387] on div "We've prepared your custom quote Thank you for requesting a quote from us. We'v…" at bounding box center [364, 381] width 729 height 762
drag, startPoint x: 687, startPoint y: 380, endPoint x: 102, endPoint y: 264, distance: 595.8
click at [102, 265] on div "We've prepared your custom quote Thank you for requesting a quote from us. We'v…" at bounding box center [364, 381] width 729 height 762
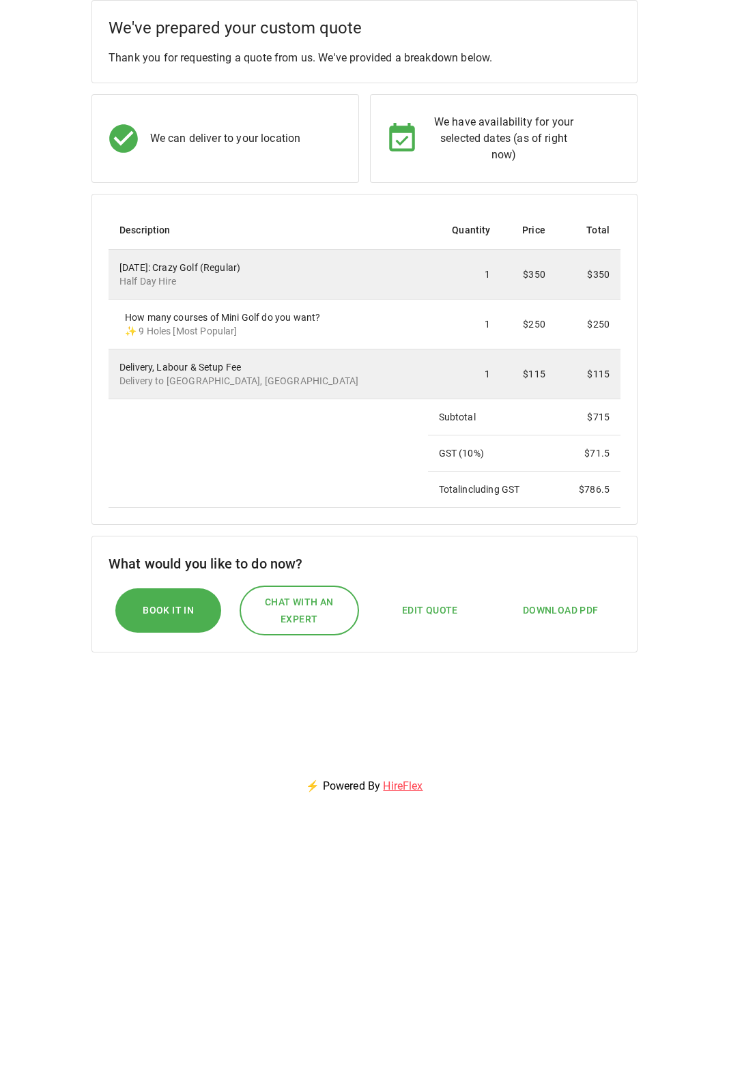
click at [109, 267] on td "18 Dec 2025: Crazy Golf (Regular) Half Day Hire" at bounding box center [268, 275] width 319 height 50
click at [68, 225] on div "We've prepared your custom quote Thank you for requesting a quote from us. We'v…" at bounding box center [364, 381] width 729 height 762
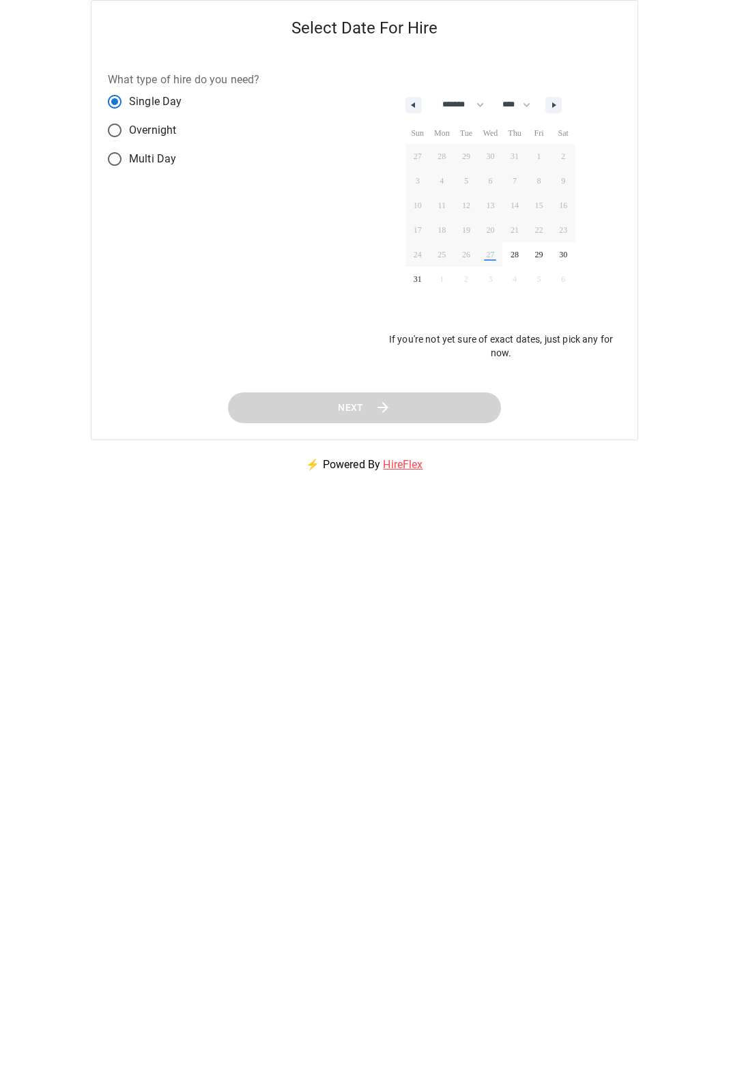
select select "*"
select select "****"
